Goal: Transaction & Acquisition: Download file/media

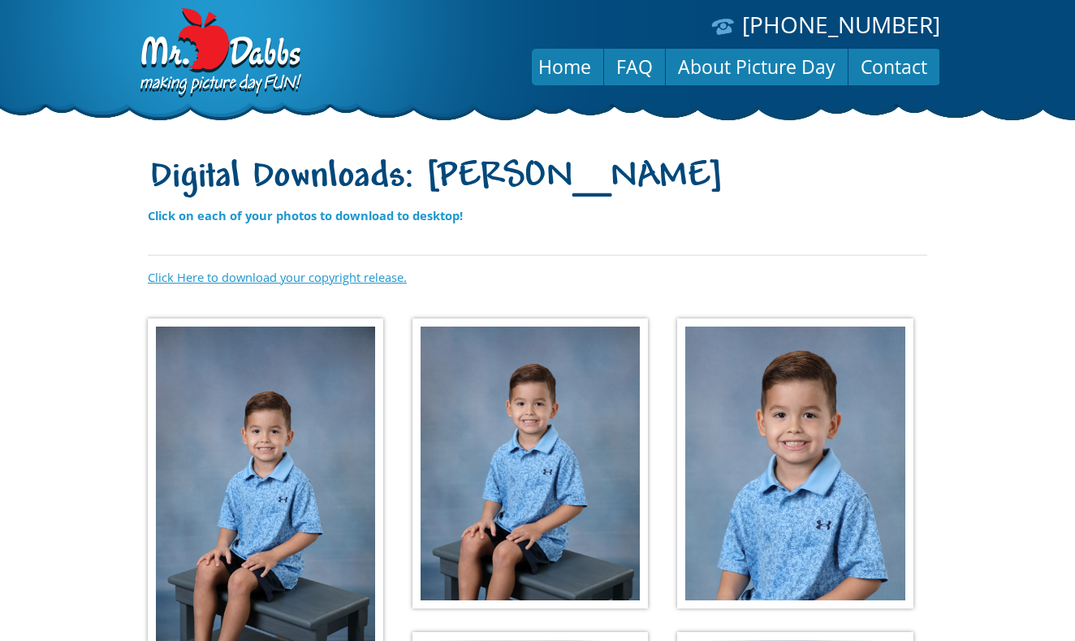
click at [366, 275] on link "Click Here to download your copyright release." at bounding box center [277, 277] width 259 height 16
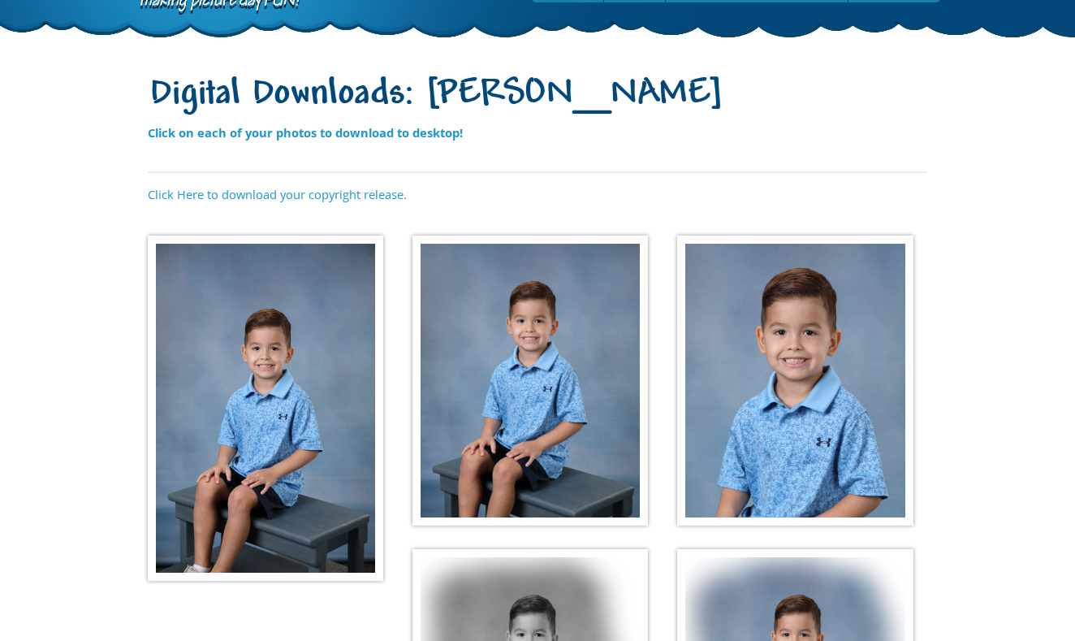
scroll to position [82, 0]
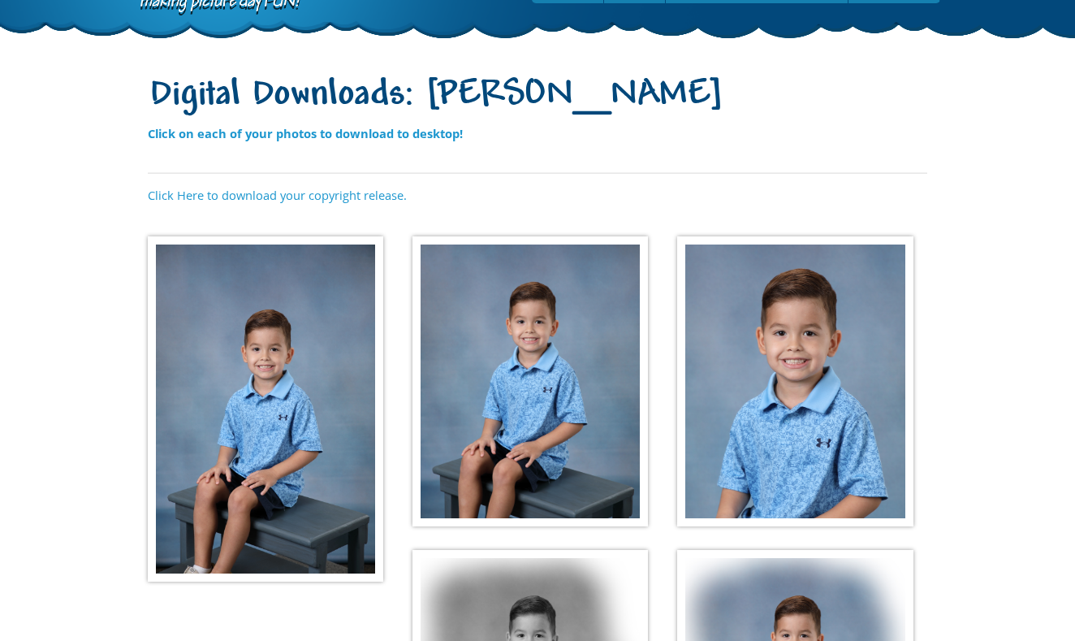
click at [267, 323] on img at bounding box center [266, 408] width 236 height 345
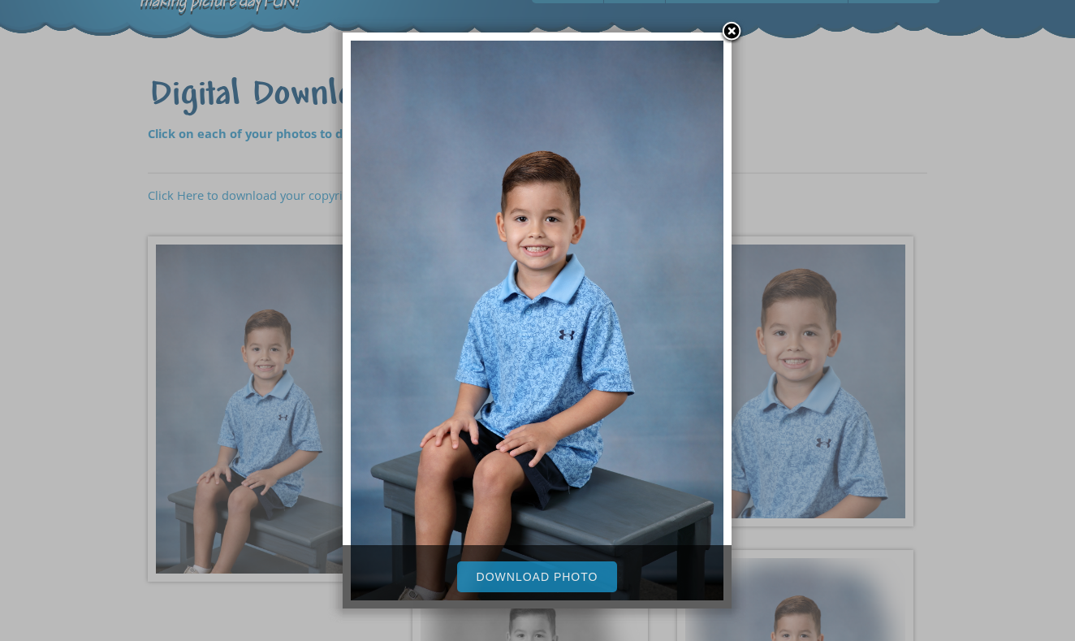
click at [586, 574] on link "Download Photo" at bounding box center [537, 576] width 161 height 31
click at [806, 357] on div at bounding box center [537, 485] width 1075 height 1134
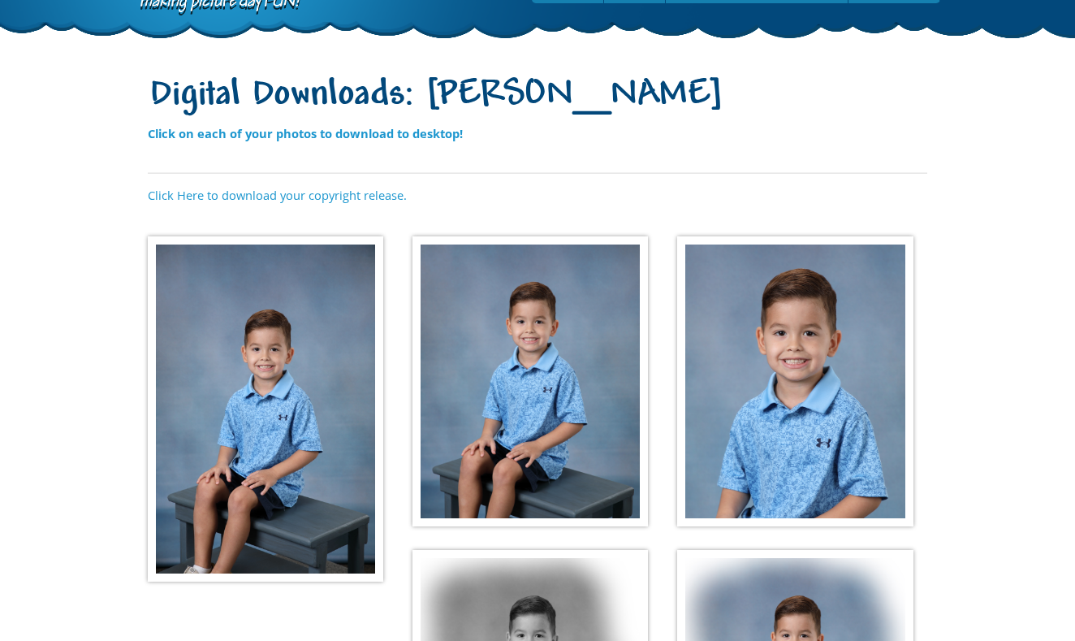
click at [564, 402] on img at bounding box center [531, 381] width 236 height 291
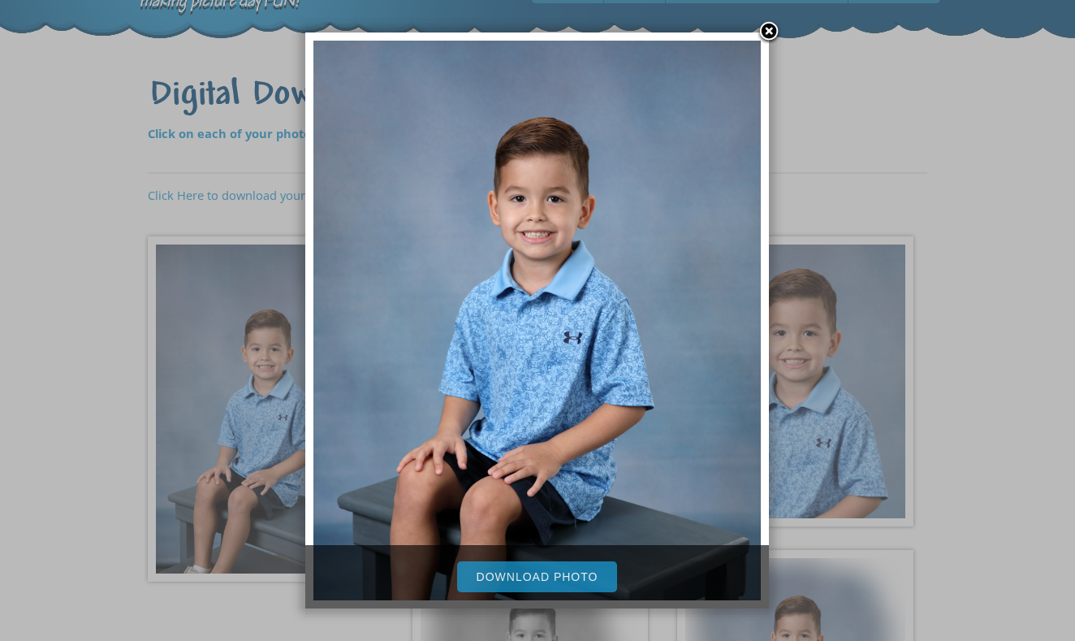
click at [543, 585] on link "Download Photo" at bounding box center [537, 576] width 161 height 31
click at [764, 24] on link at bounding box center [769, 32] width 24 height 24
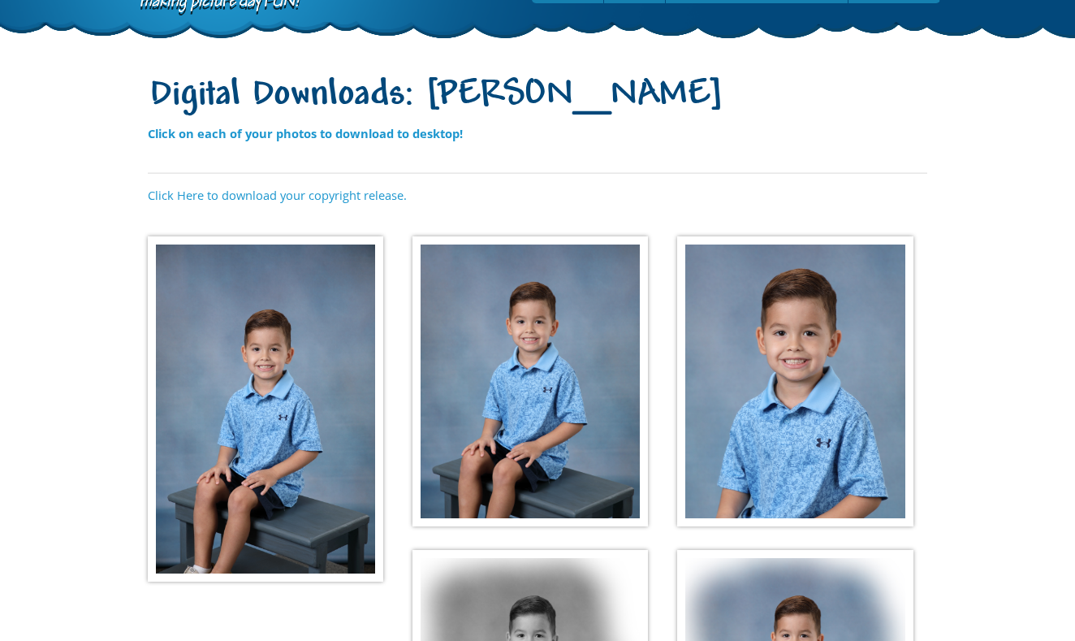
click at [839, 346] on img at bounding box center [795, 381] width 236 height 291
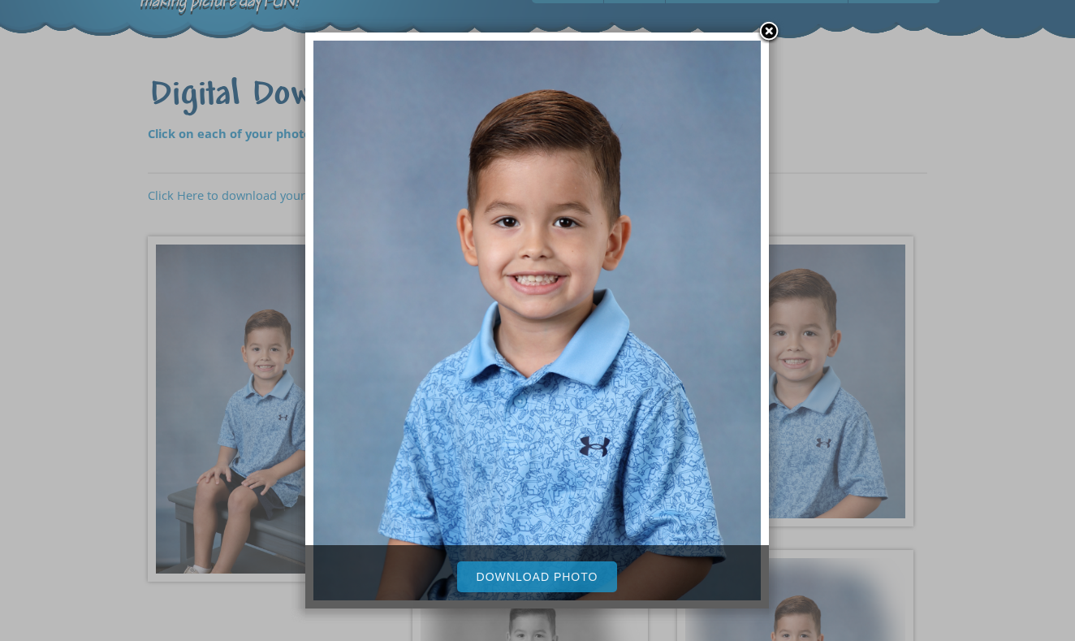
click at [561, 582] on link "Download Photo" at bounding box center [537, 576] width 161 height 31
click at [766, 31] on link at bounding box center [769, 32] width 24 height 24
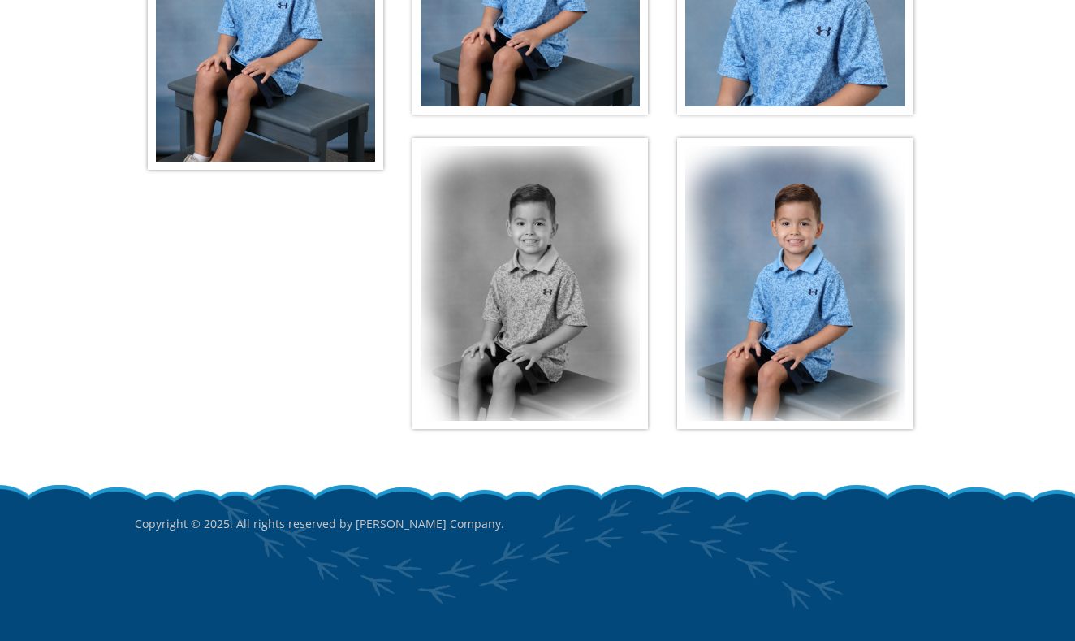
scroll to position [493, 0]
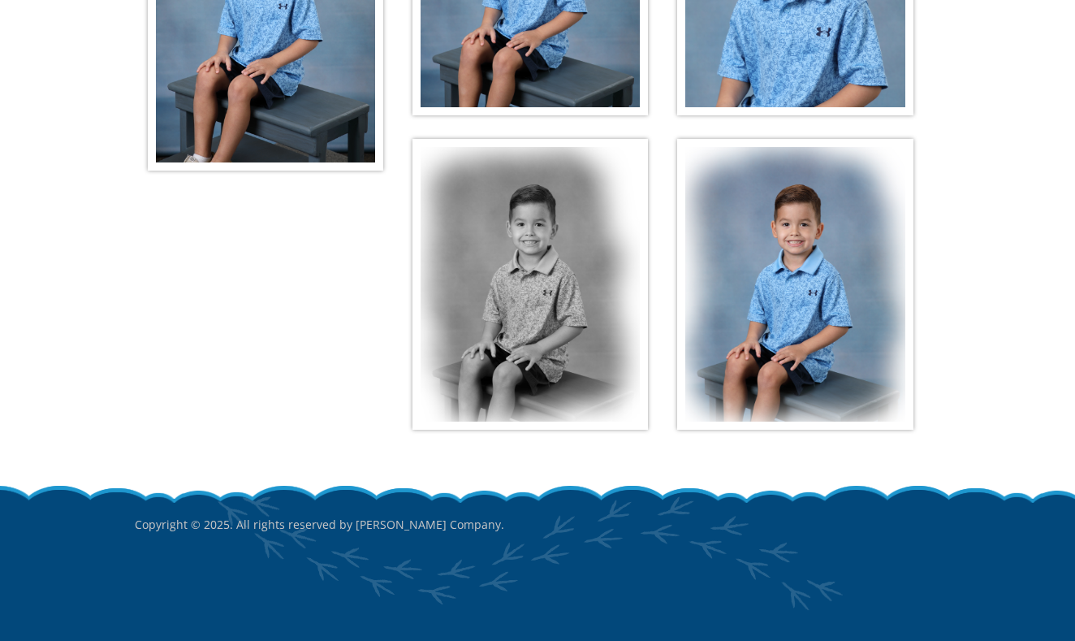
click at [596, 305] on img at bounding box center [531, 284] width 236 height 291
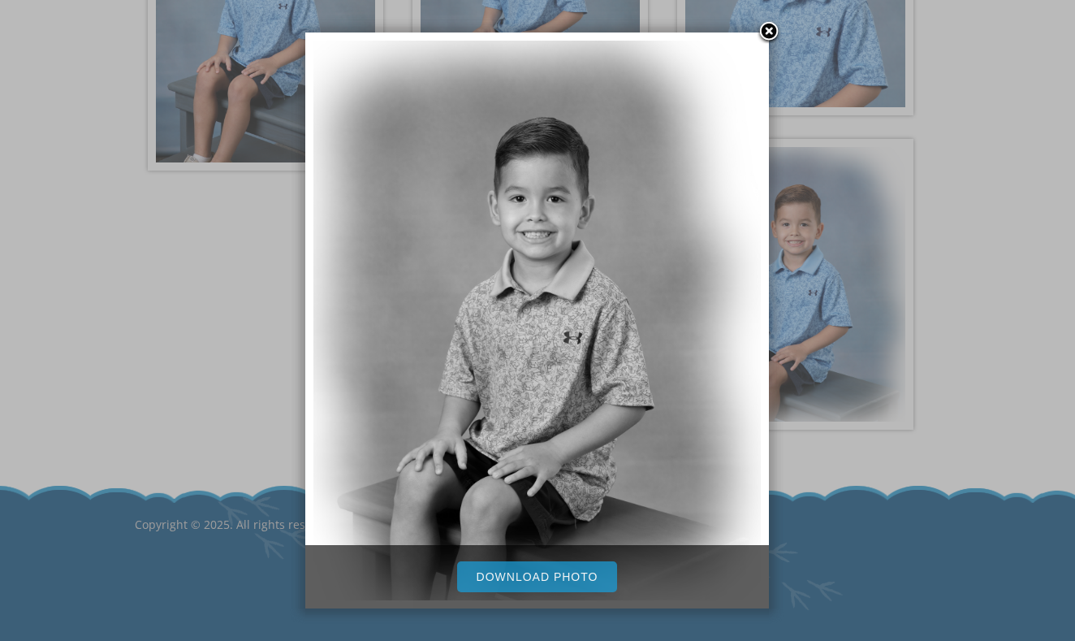
click at [560, 576] on link "Download Photo" at bounding box center [537, 576] width 161 height 31
click at [819, 304] on div at bounding box center [537, 74] width 1075 height 1134
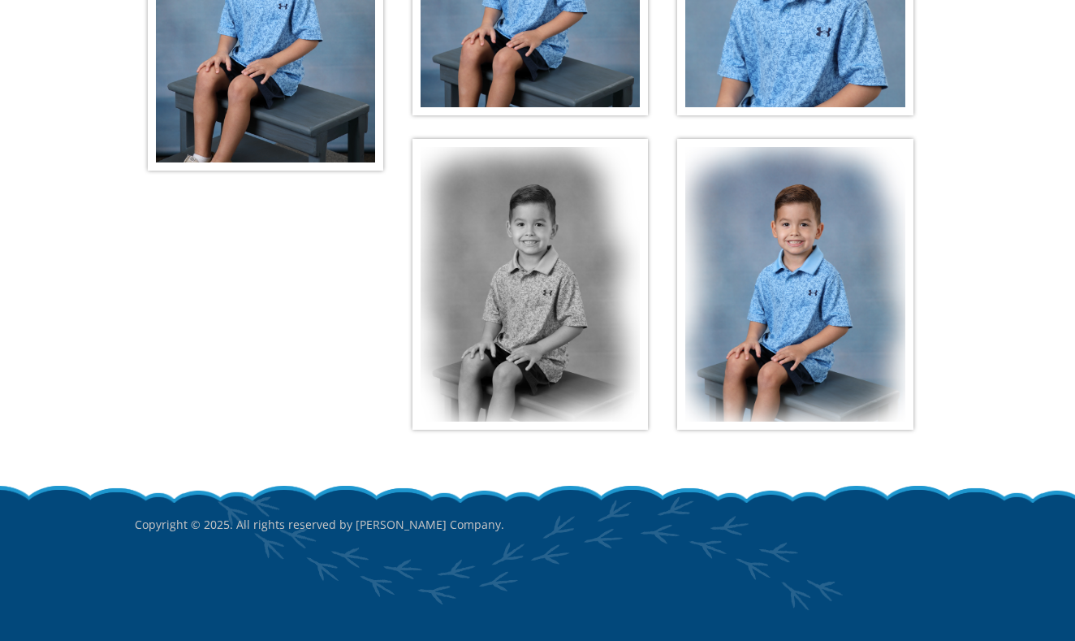
click at [819, 304] on img at bounding box center [795, 284] width 236 height 291
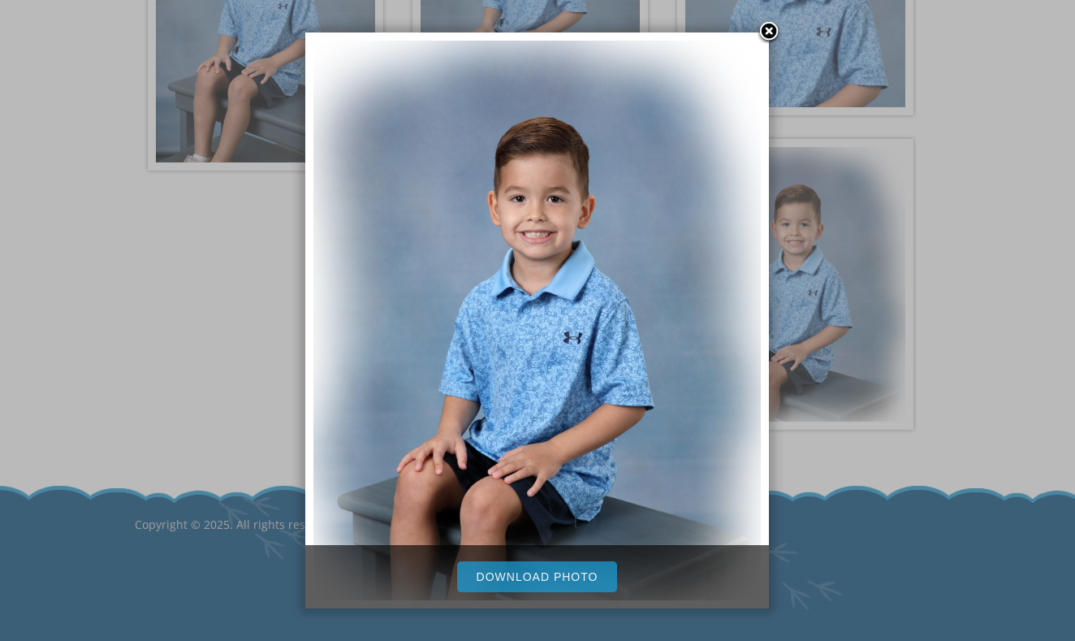
click at [505, 581] on link "Download Photo" at bounding box center [537, 576] width 161 height 31
click at [769, 37] on link at bounding box center [769, 32] width 24 height 24
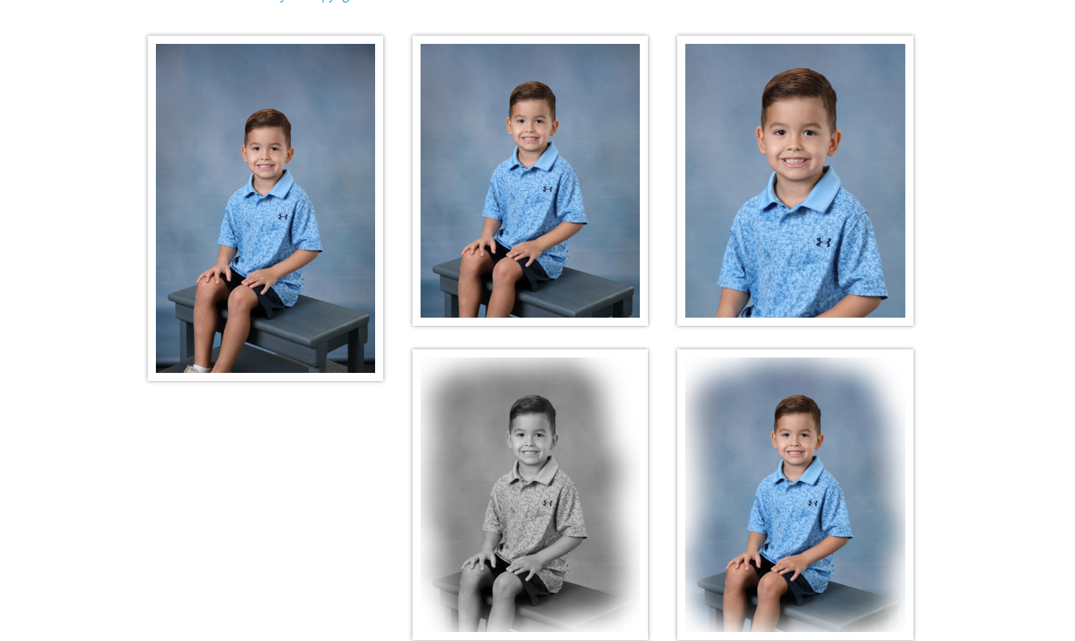
scroll to position [282, 0]
